Goal: Obtain resource: Obtain resource

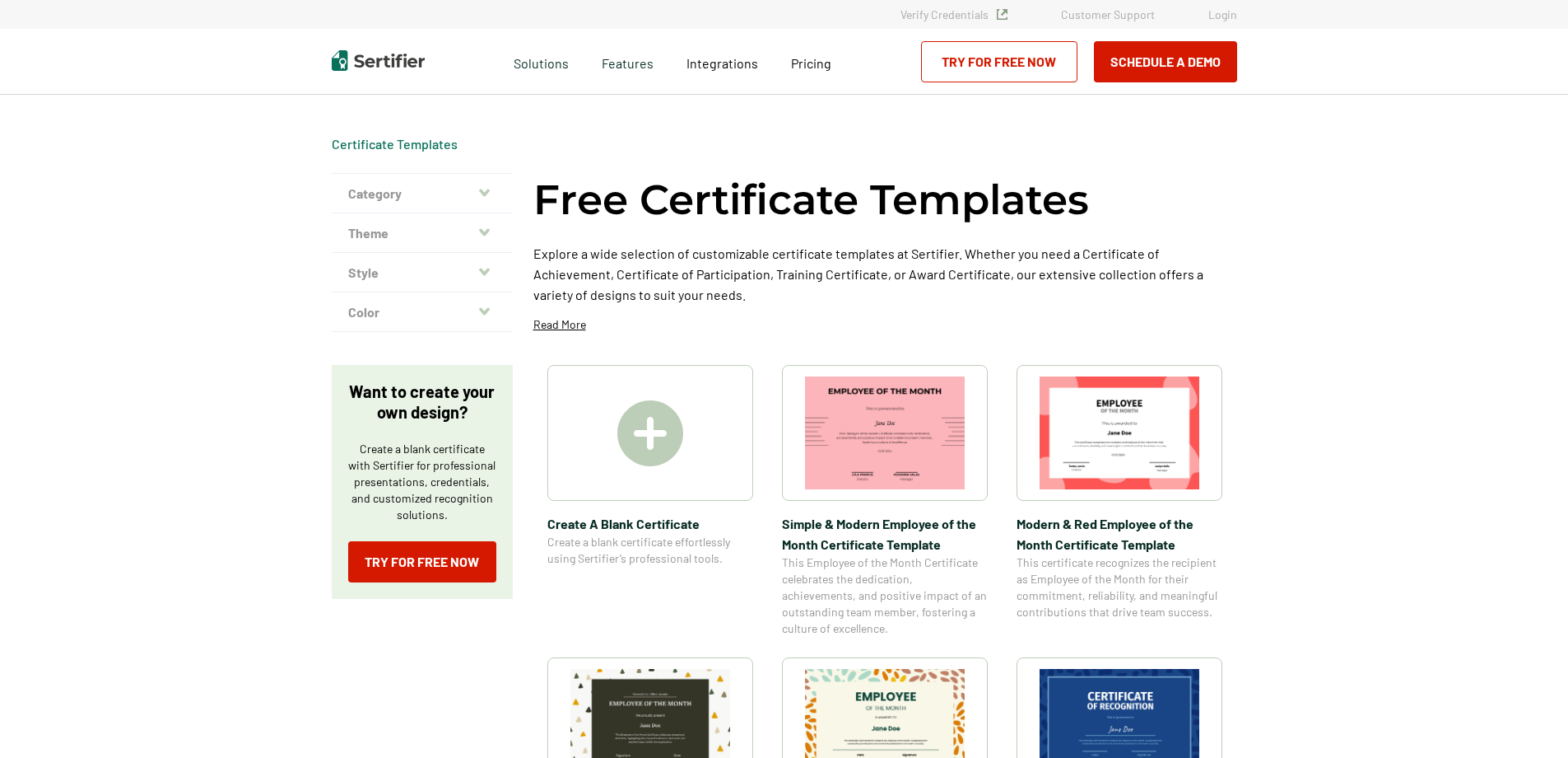
scroll to position [247, 0]
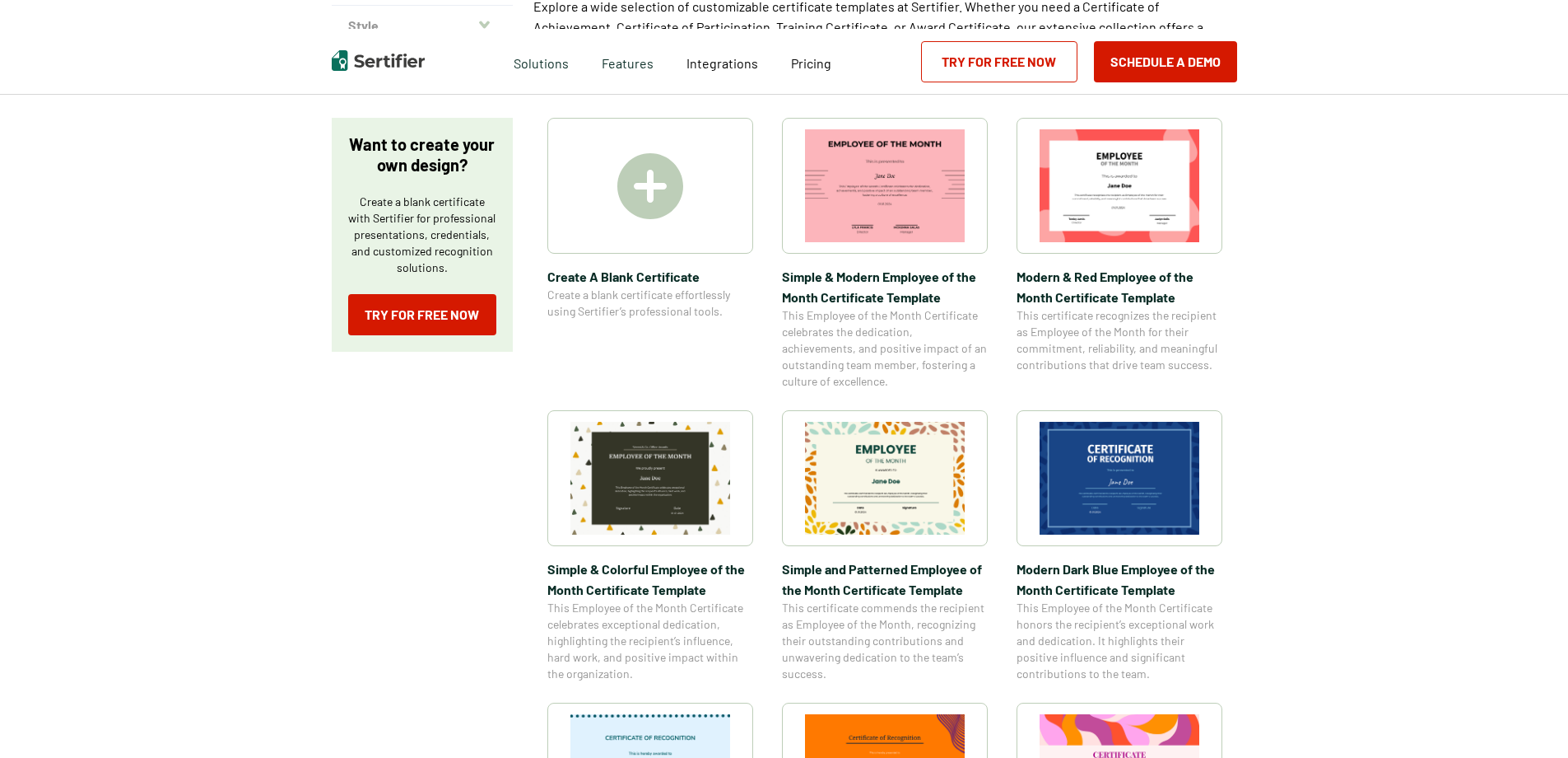
click at [870, 440] on img at bounding box center [884, 478] width 160 height 112
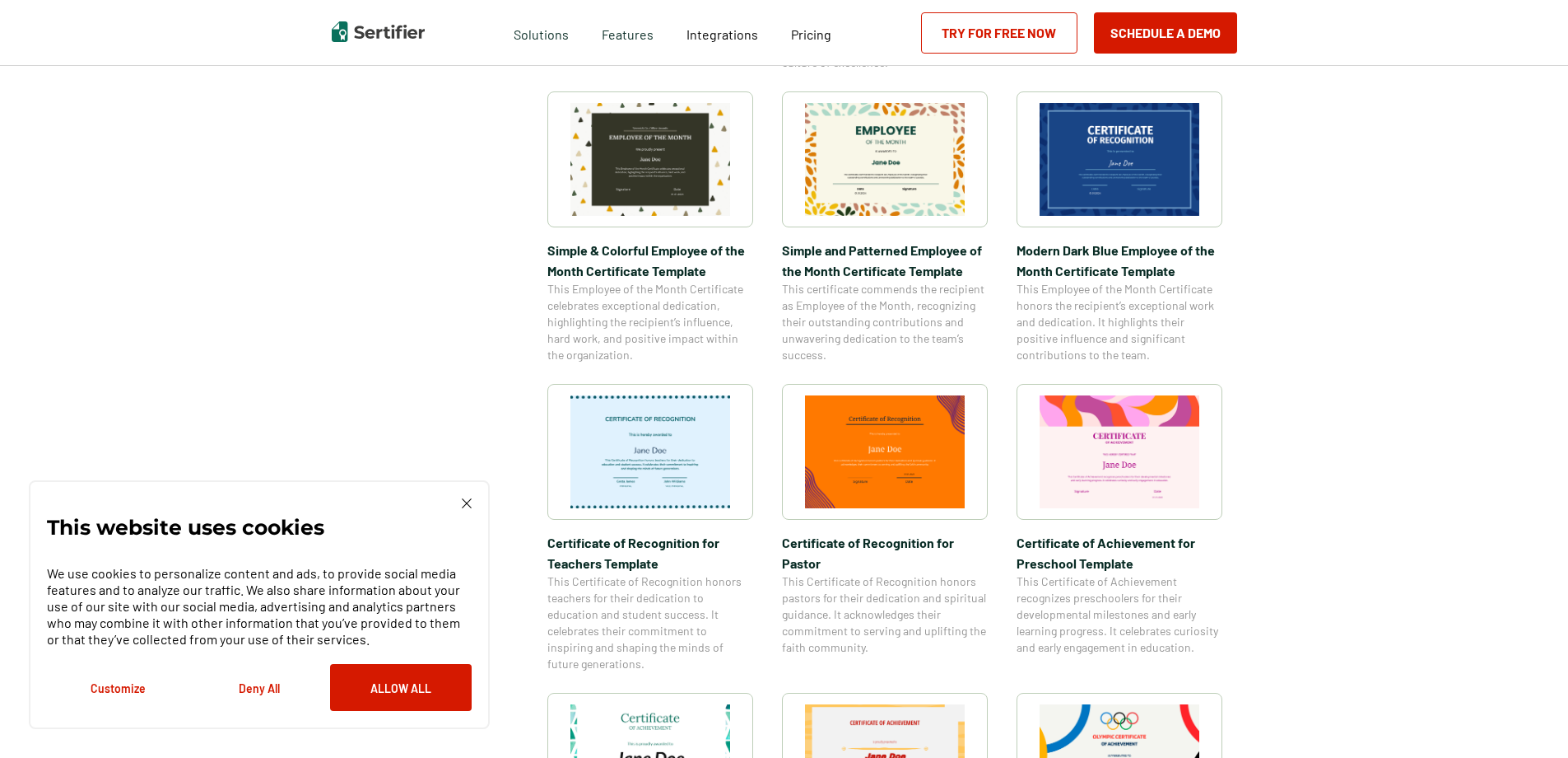
scroll to position [577, 0]
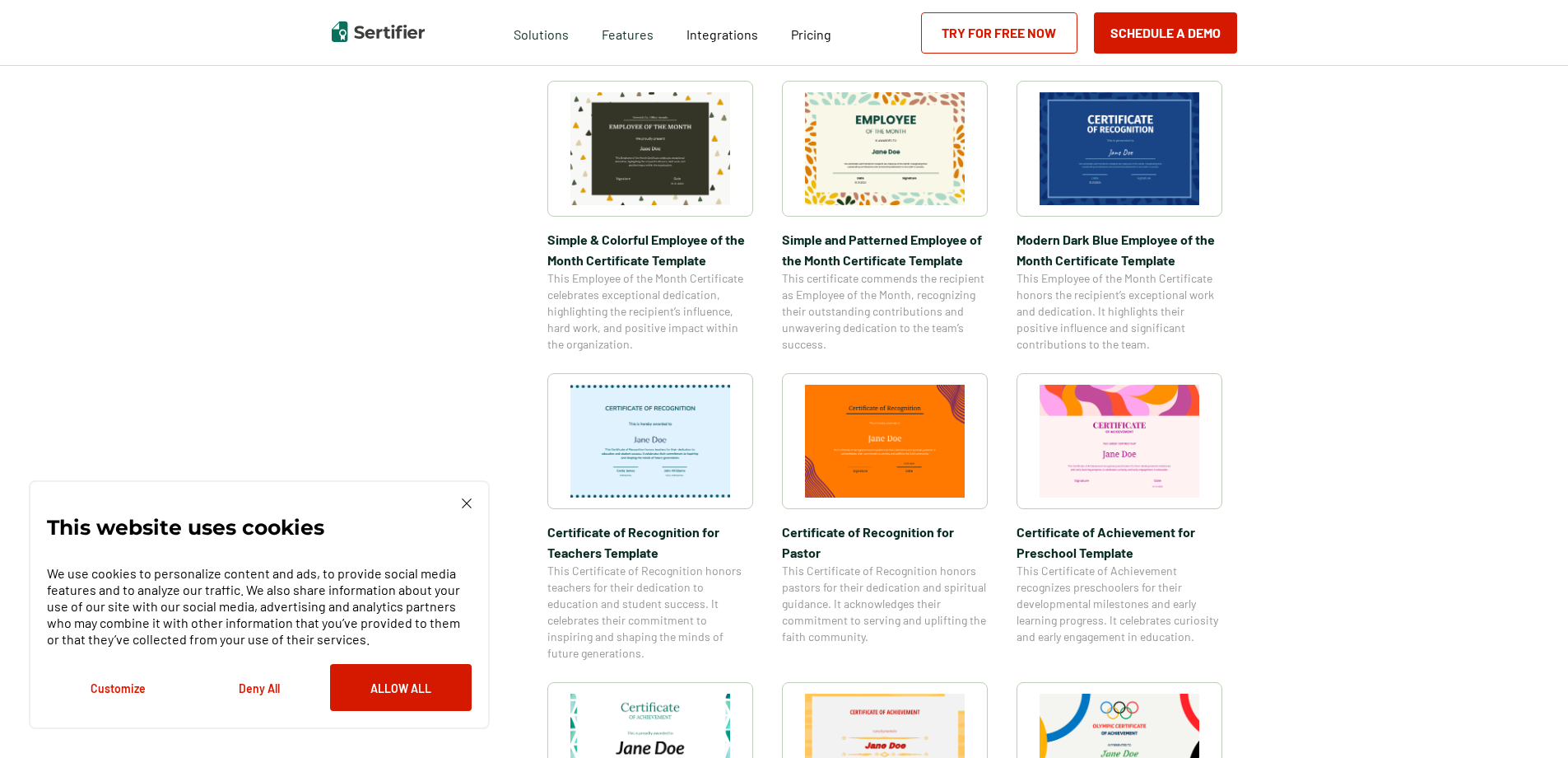
click at [1142, 169] on img at bounding box center [1119, 148] width 160 height 112
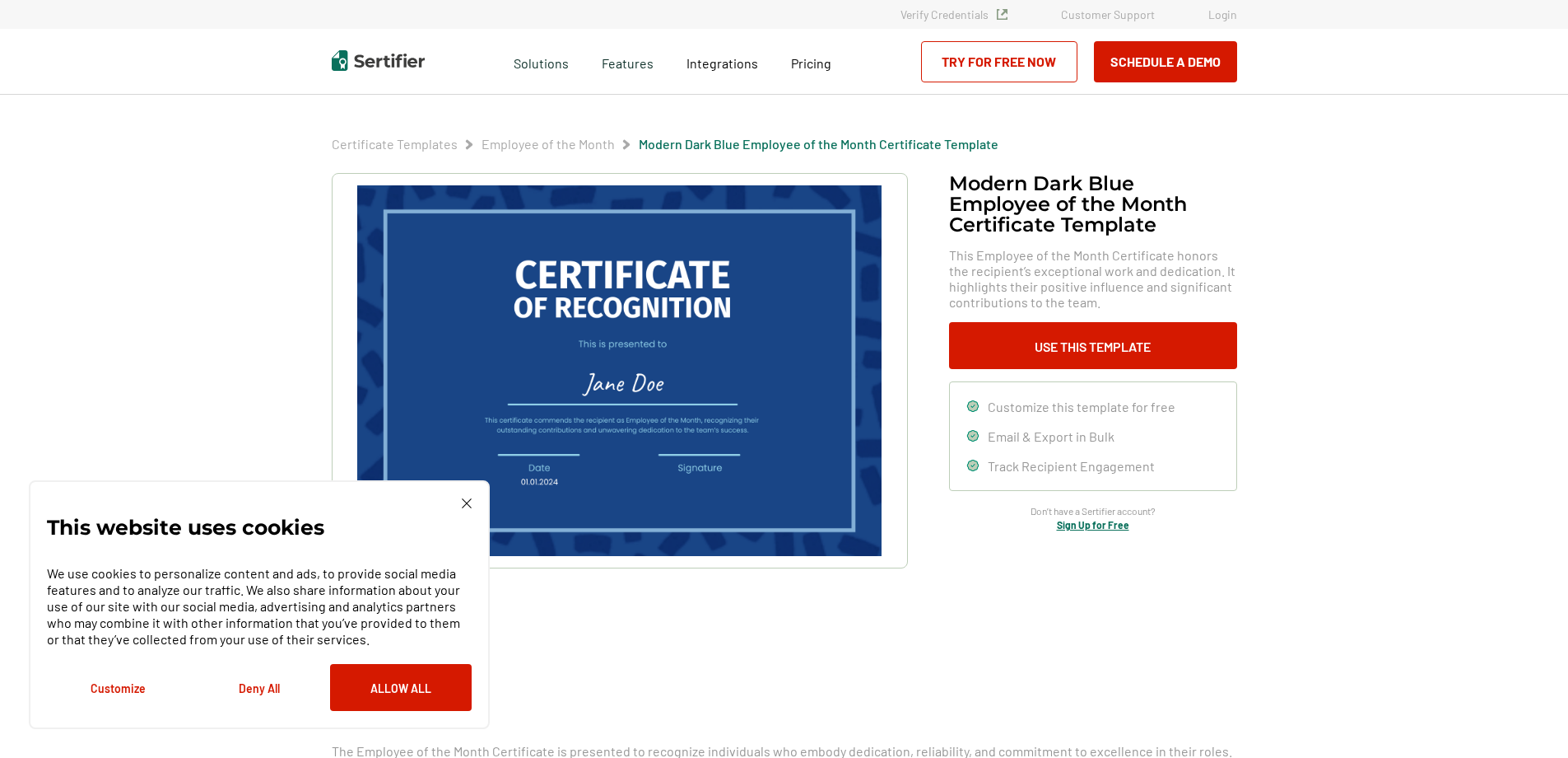
click at [1270, 255] on div "Certificate Templates Employee of the Month Modern Dark Blue Employee of the Mo…" at bounding box center [784, 567] width 988 height 945
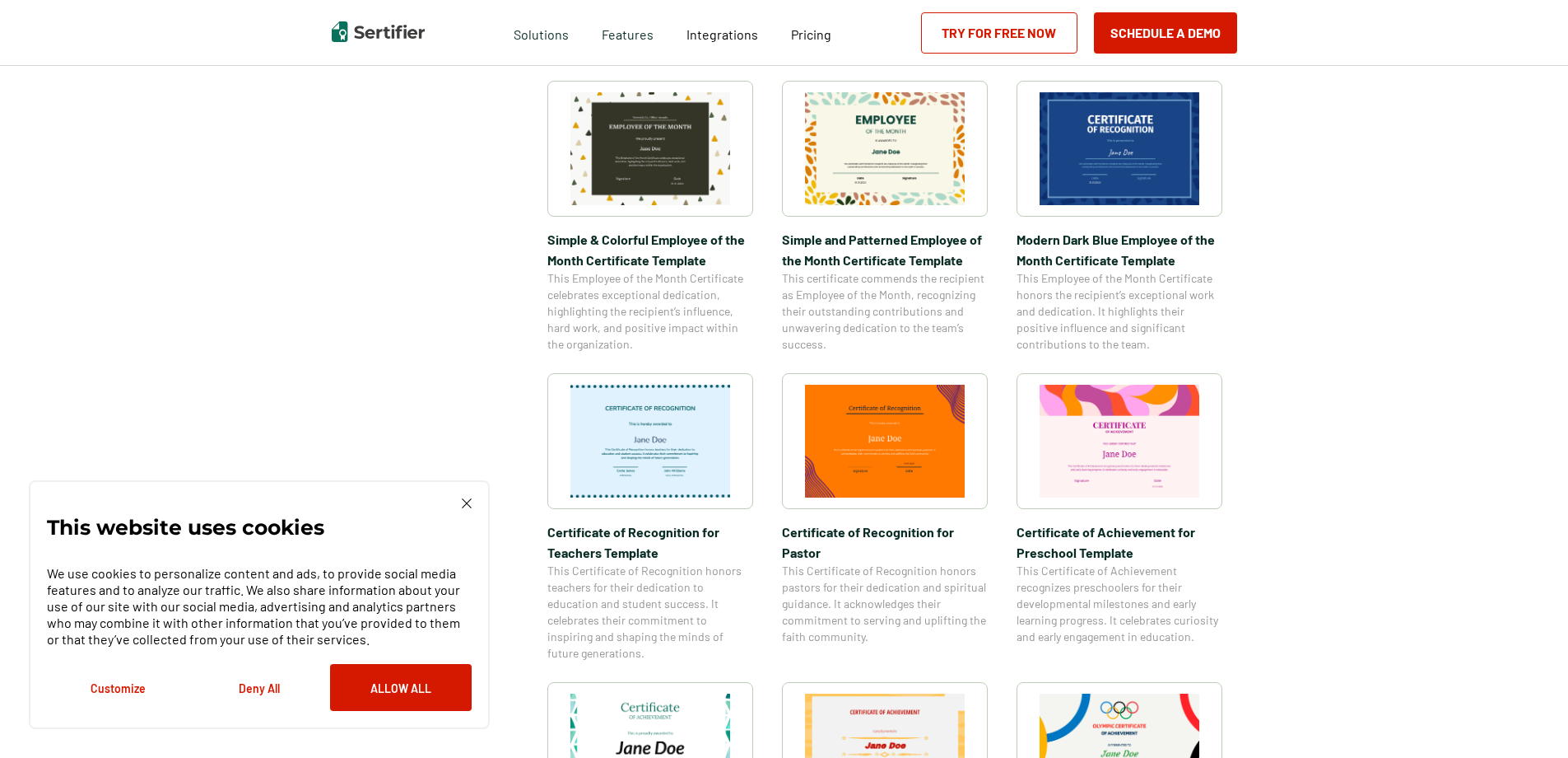
click at [469, 507] on img at bounding box center [467, 503] width 10 height 10
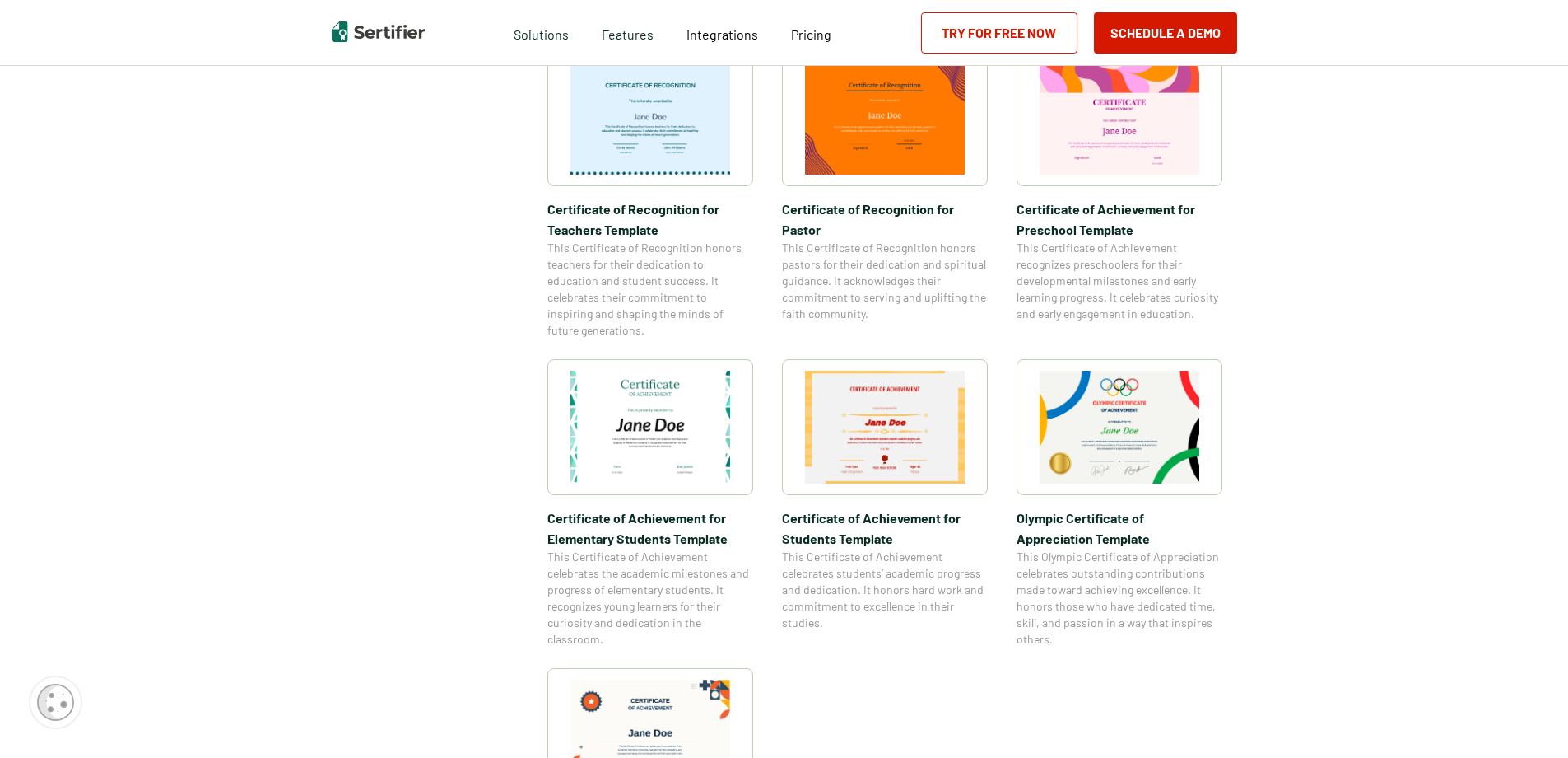
scroll to position [906, 0]
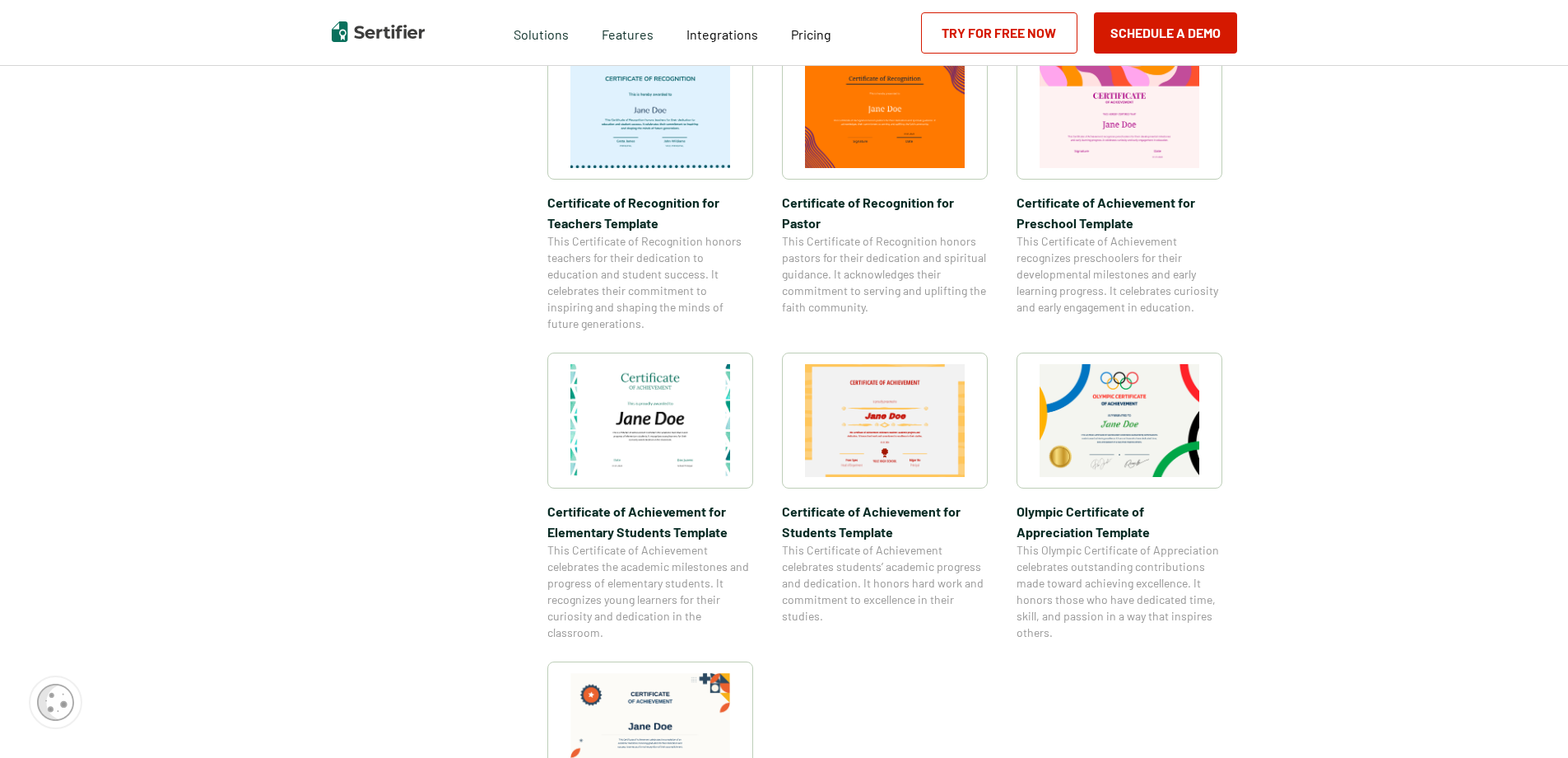
click at [1148, 455] on img at bounding box center [1119, 421] width 160 height 112
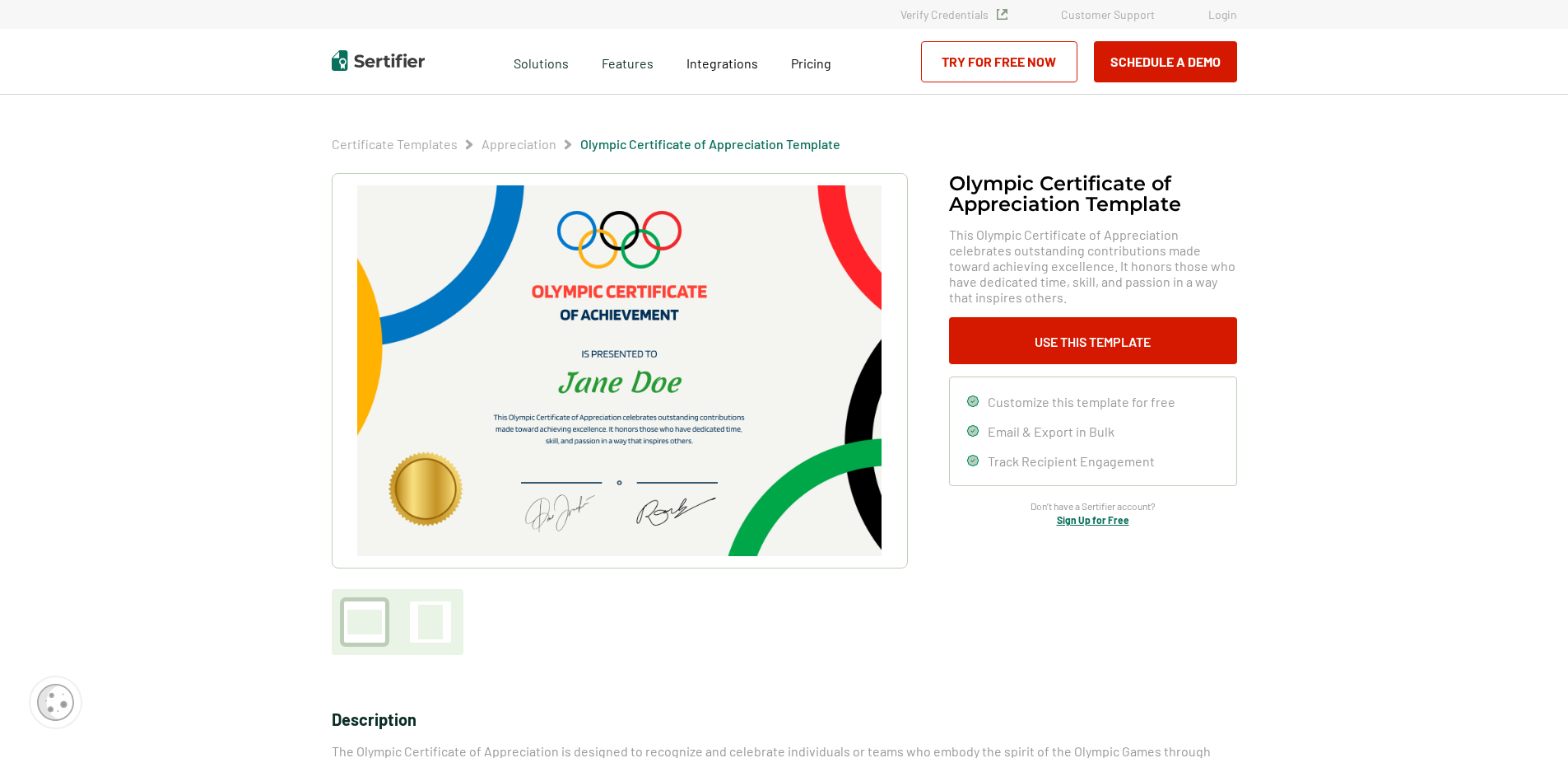
click at [647, 251] on img at bounding box center [618, 371] width 524 height 371
click at [673, 409] on img at bounding box center [618, 371] width 524 height 371
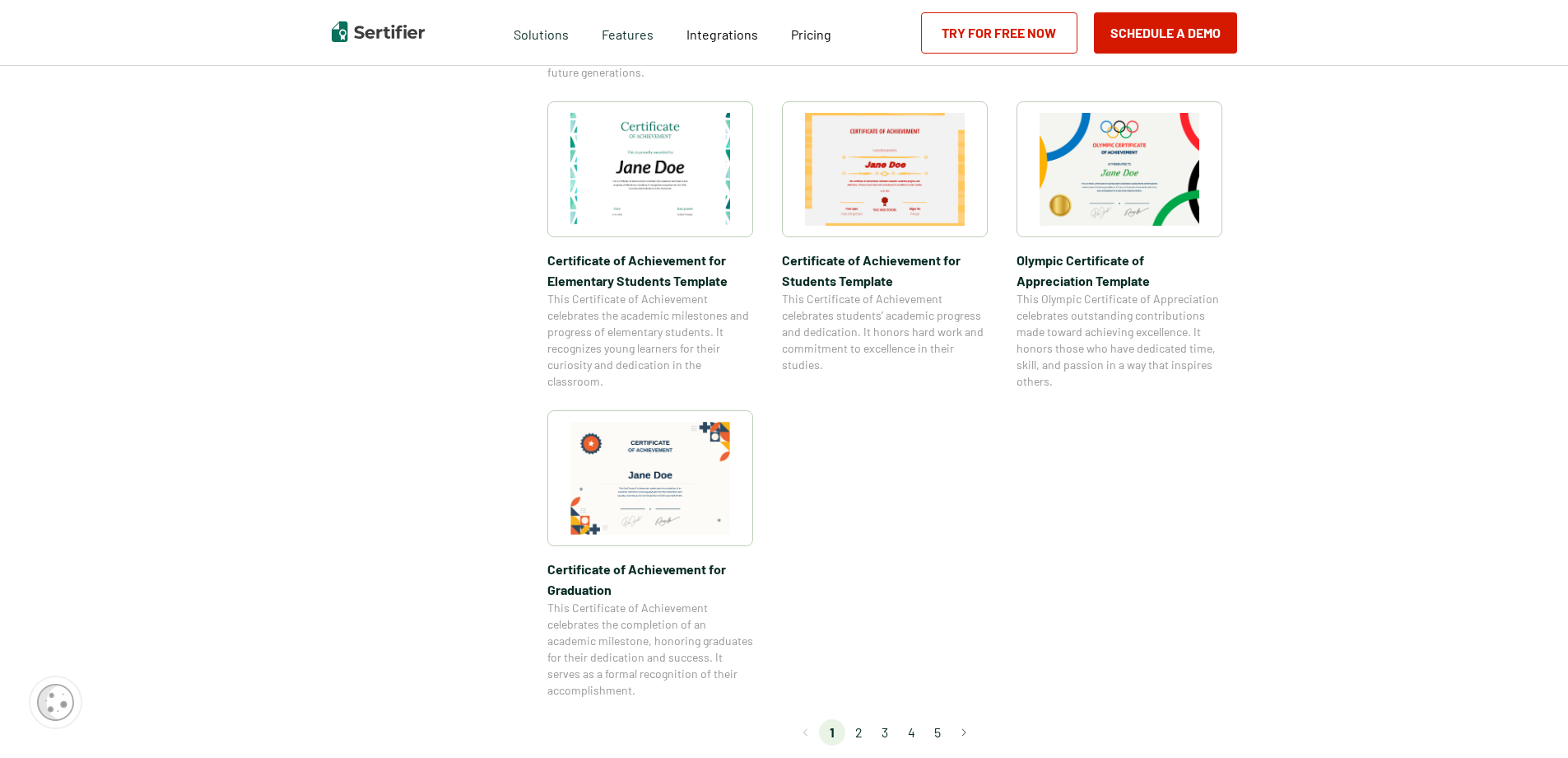
scroll to position [1186, 0]
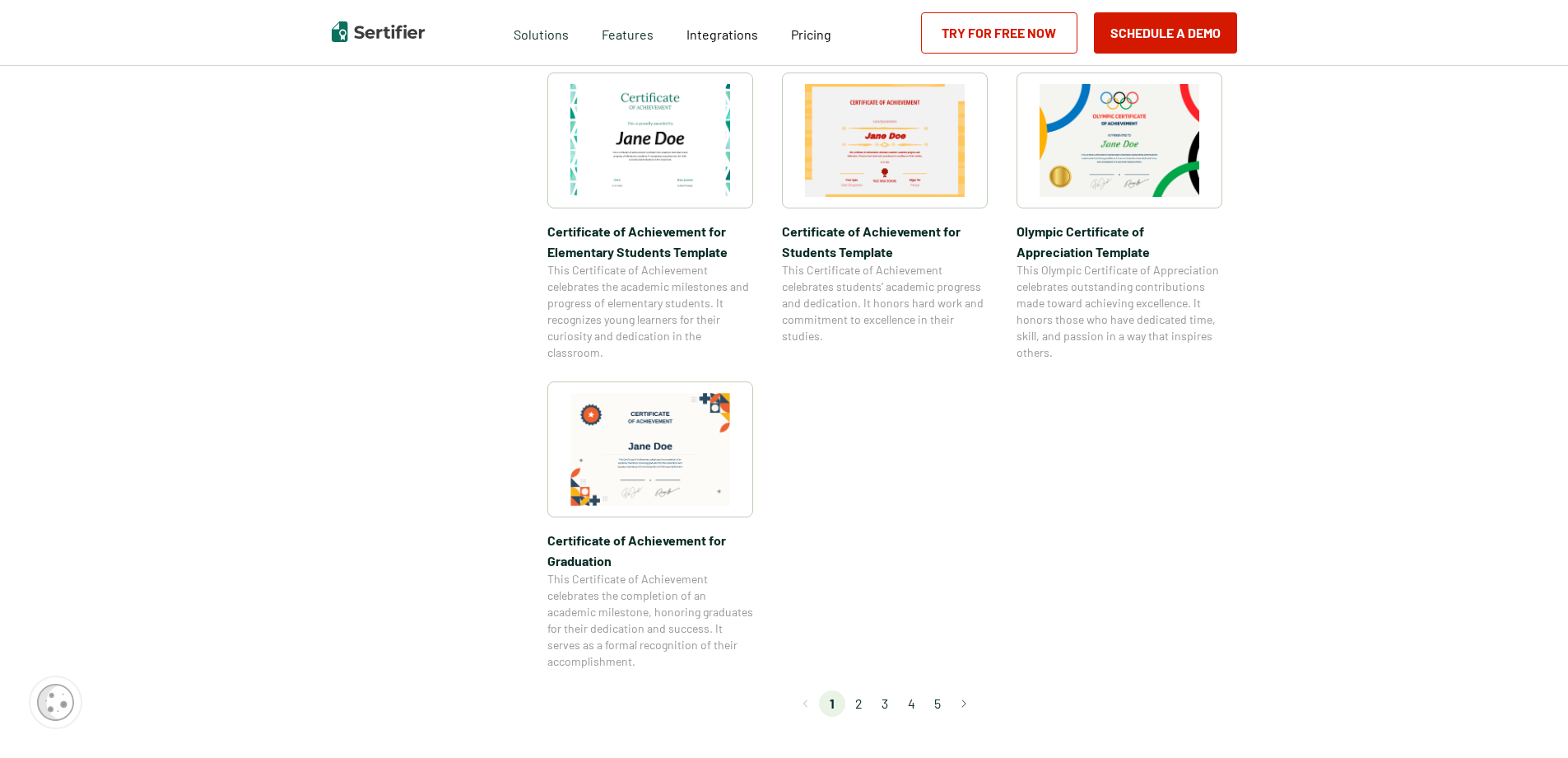
click at [634, 452] on img at bounding box center [650, 449] width 160 height 112
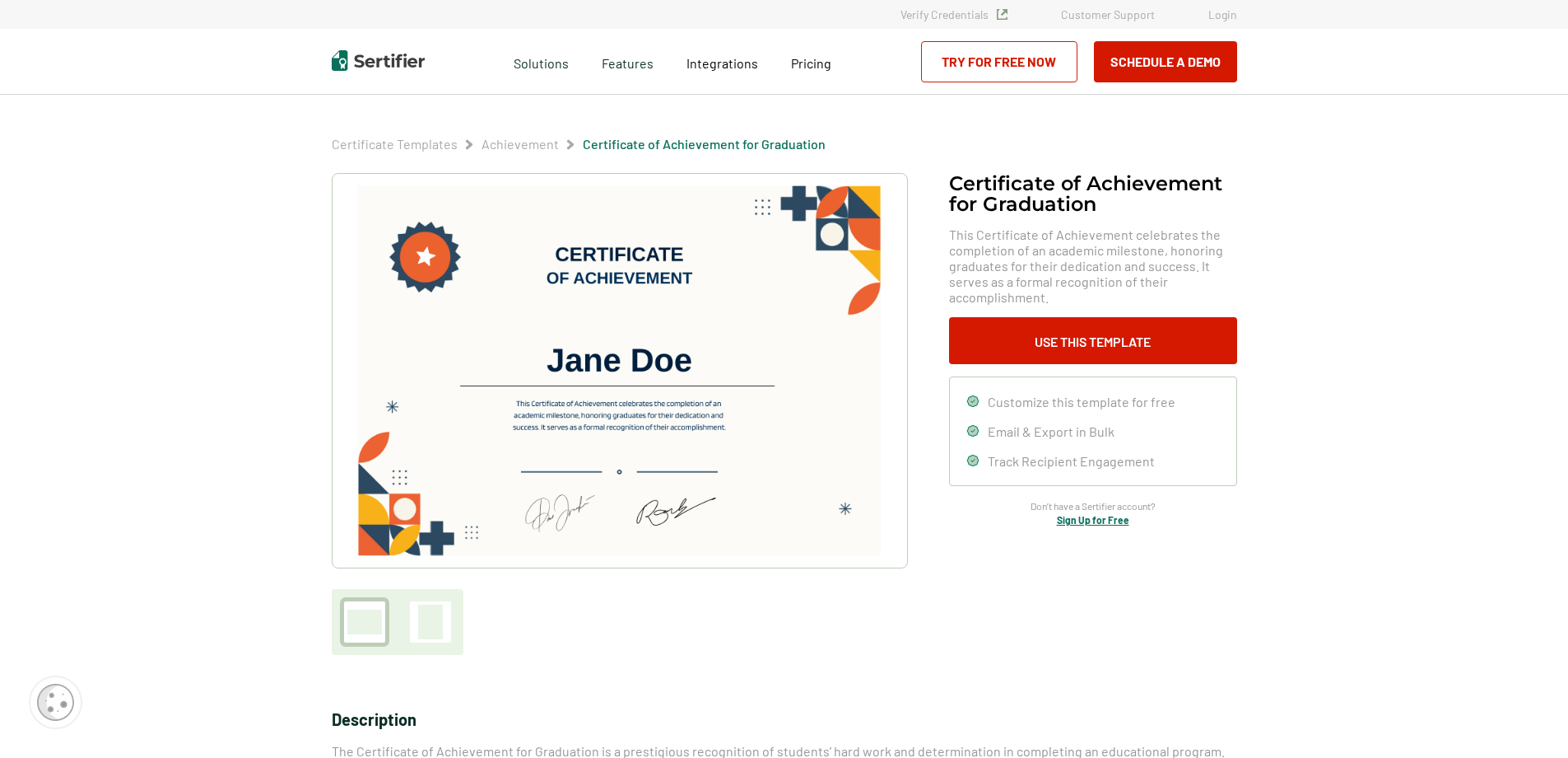
click at [632, 430] on img at bounding box center [618, 371] width 524 height 371
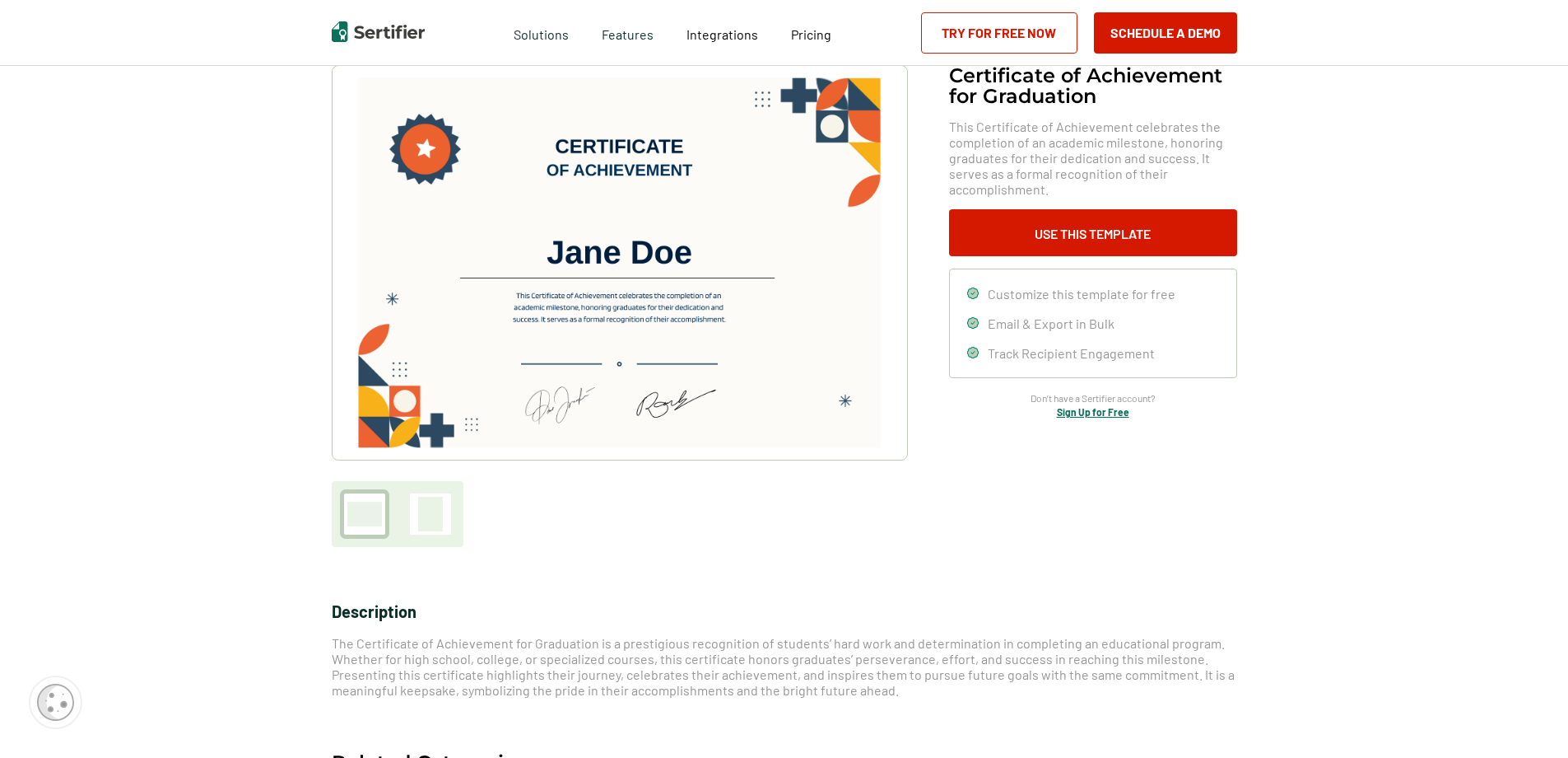
scroll to position [82, 0]
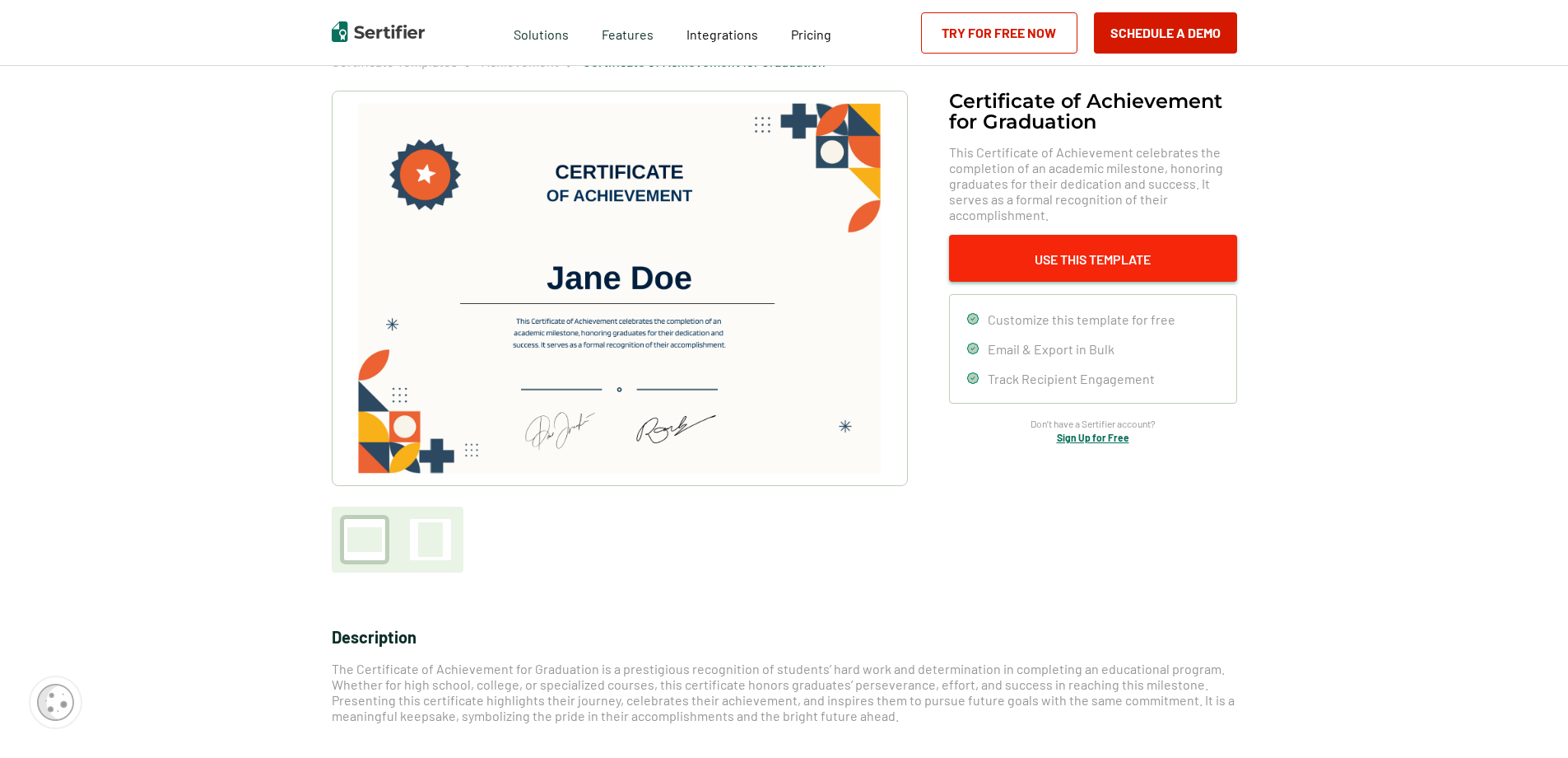
click at [1084, 270] on button "Use This Template" at bounding box center [1093, 258] width 288 height 47
click at [751, 403] on img at bounding box center [618, 287] width 524 height 371
click at [694, 188] on img at bounding box center [618, 287] width 524 height 371
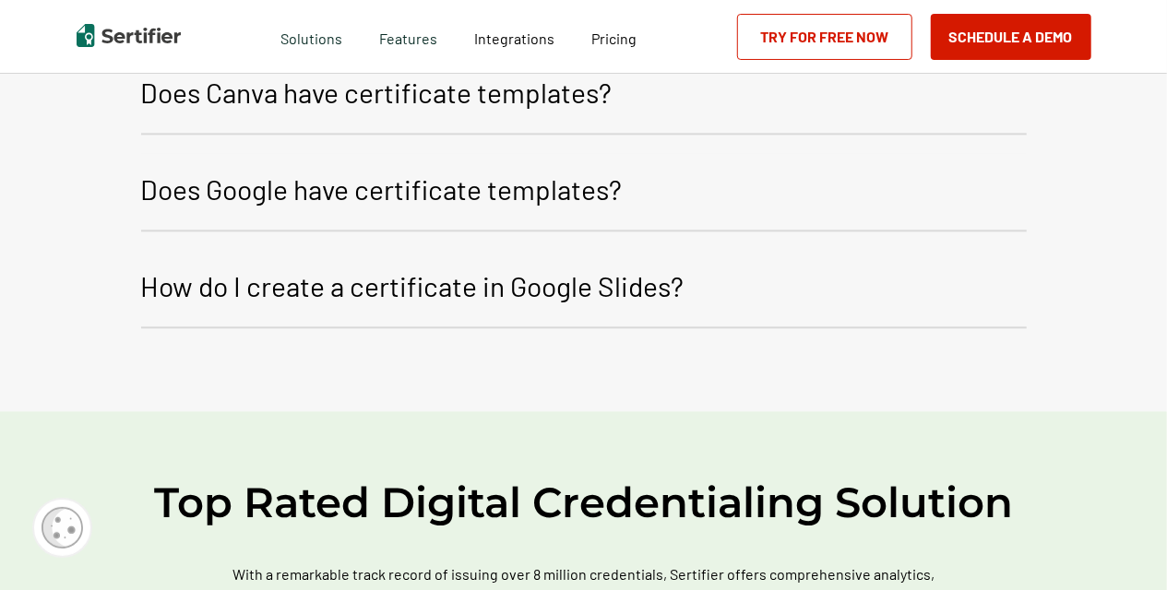
scroll to position [1979, 0]
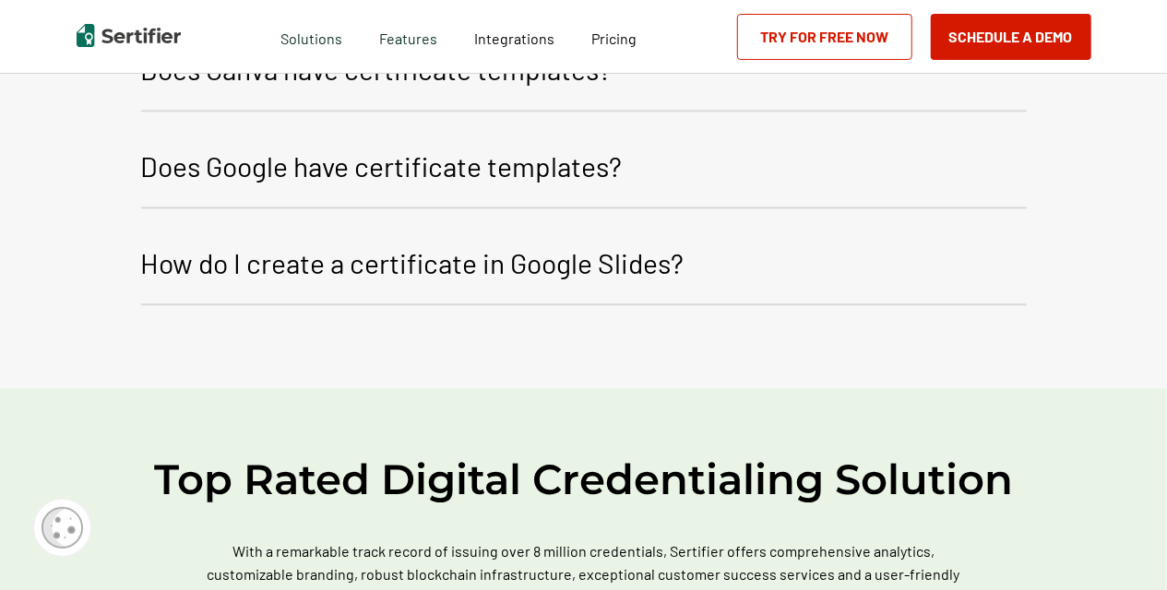
click at [603, 538] on div "Top Rated Digital Credentialing Solution With a remarkable track record of issu…" at bounding box center [583, 569] width 1167 height 363
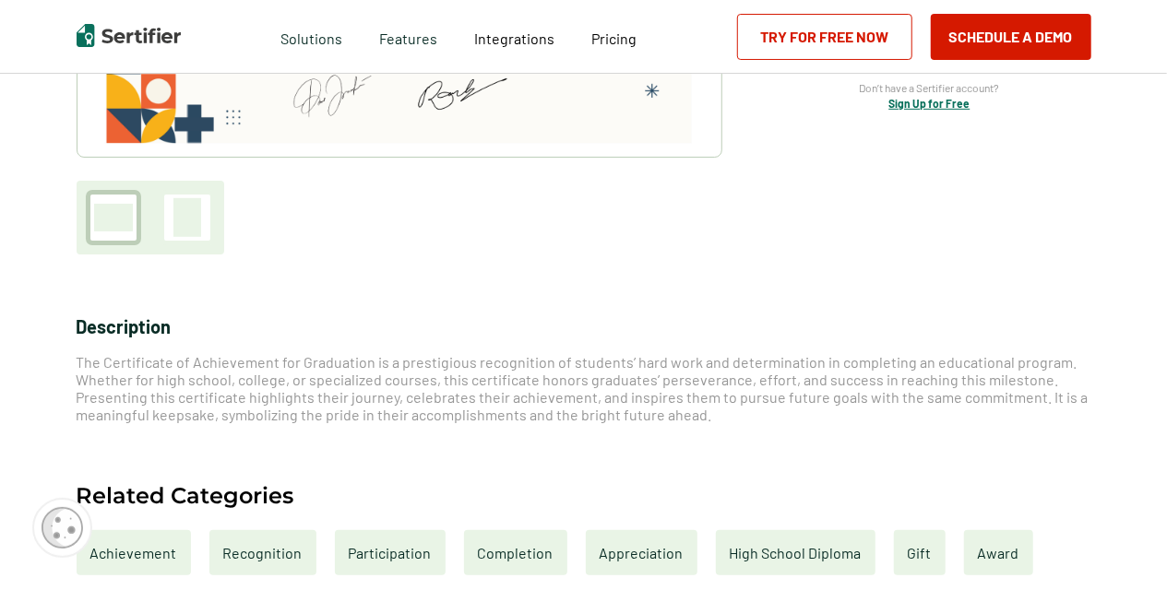
scroll to position [517, 0]
